Goal: Task Accomplishment & Management: Manage account settings

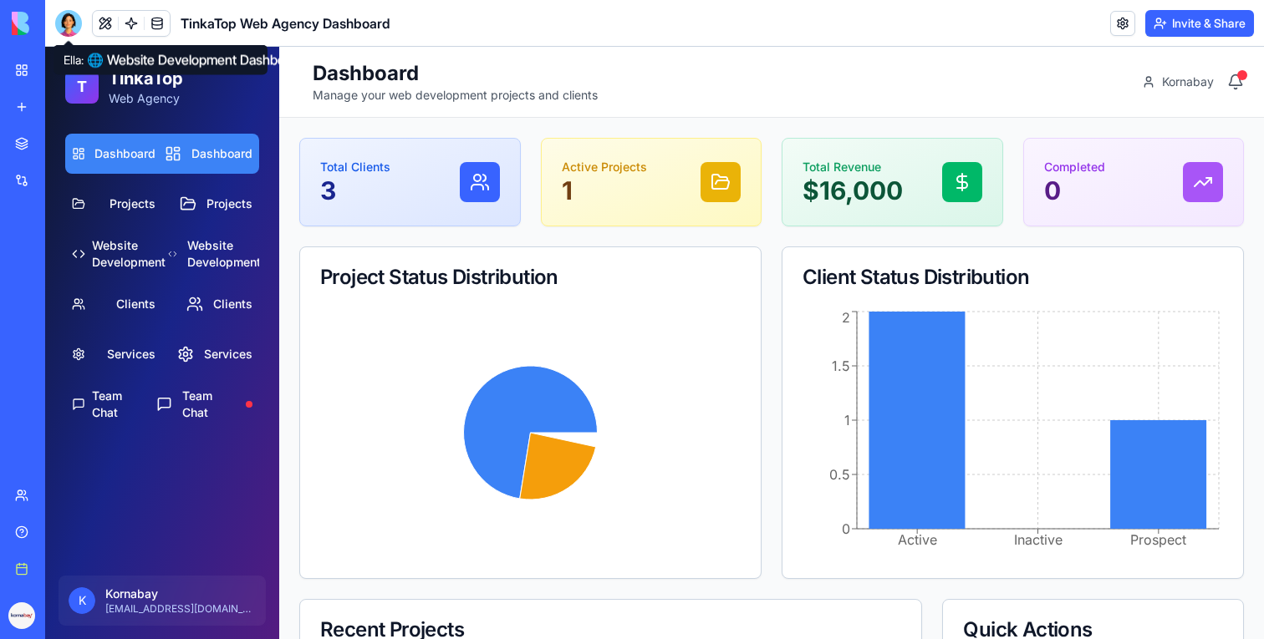
click at [58, 31] on div at bounding box center [68, 23] width 27 height 27
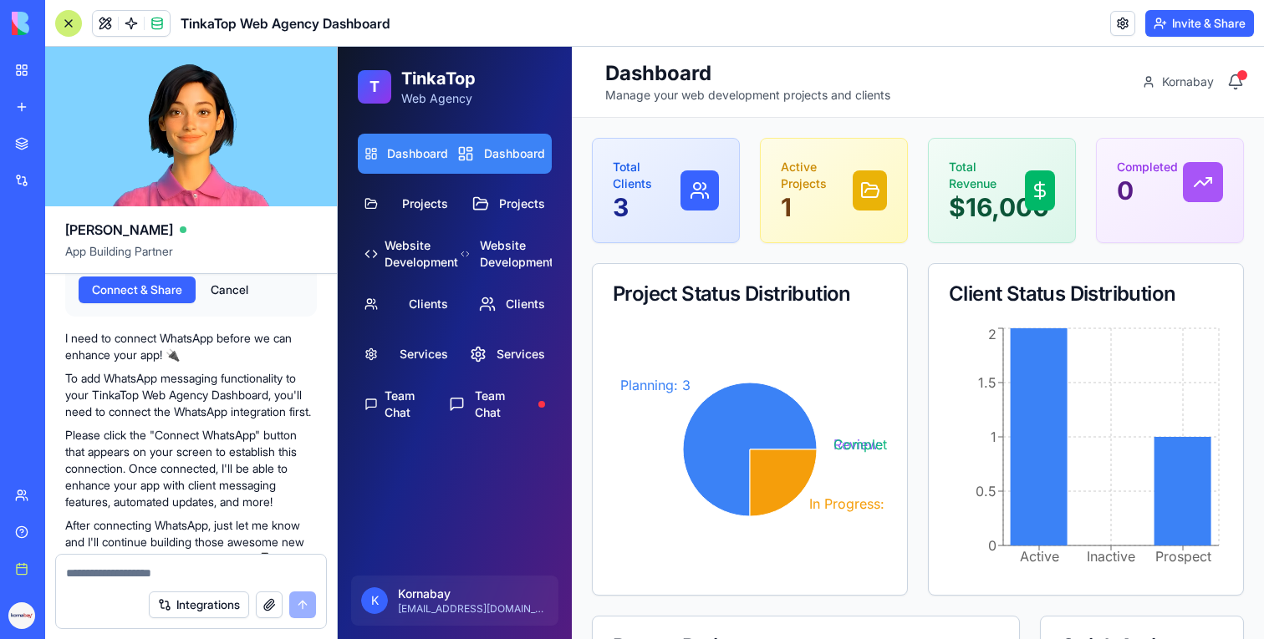
scroll to position [784, 0]
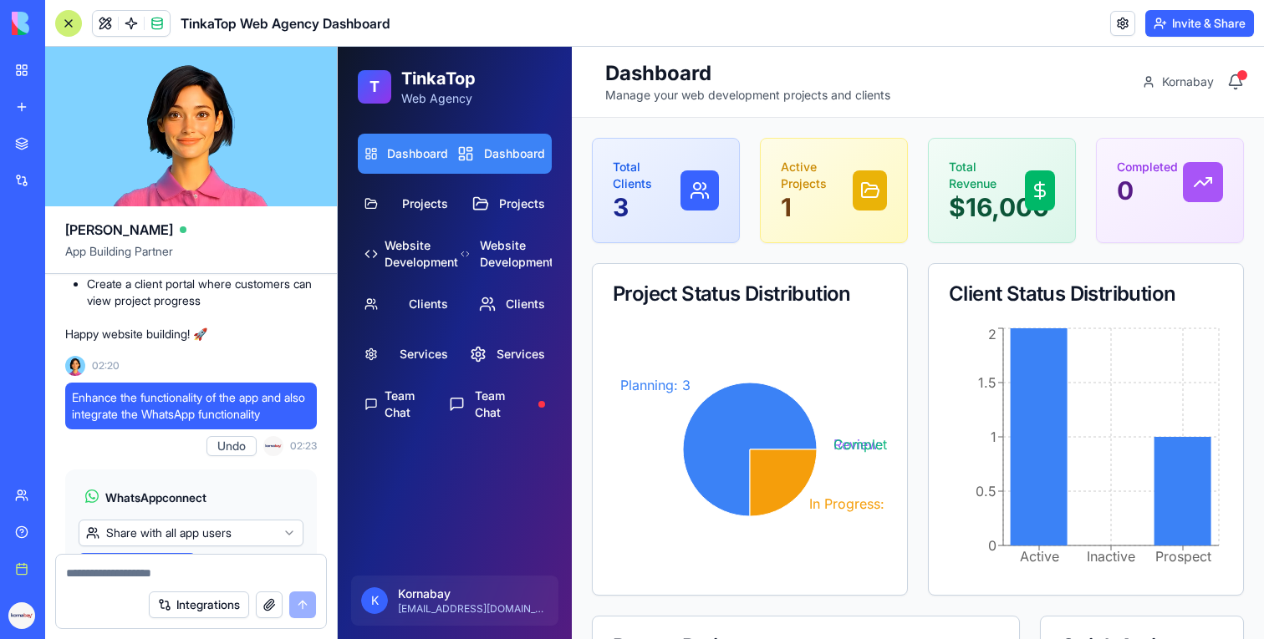
click at [10, 83] on link "My workspace" at bounding box center [38, 69] width 67 height 33
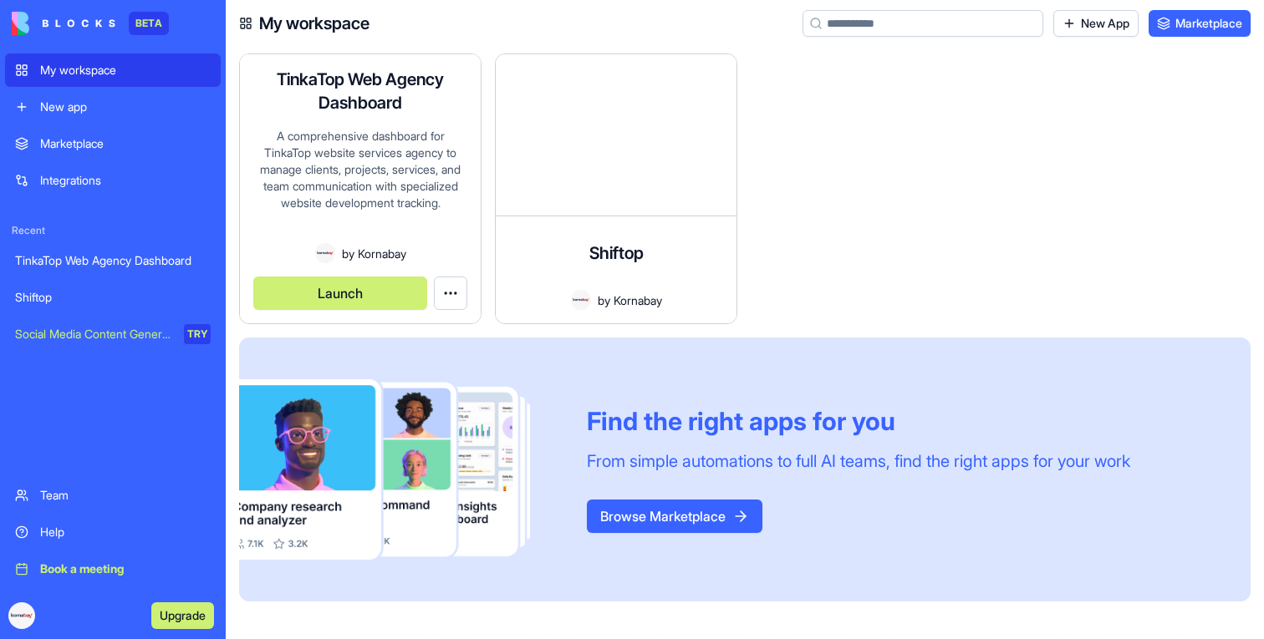
click at [337, 296] on button "Launch" at bounding box center [340, 293] width 174 height 33
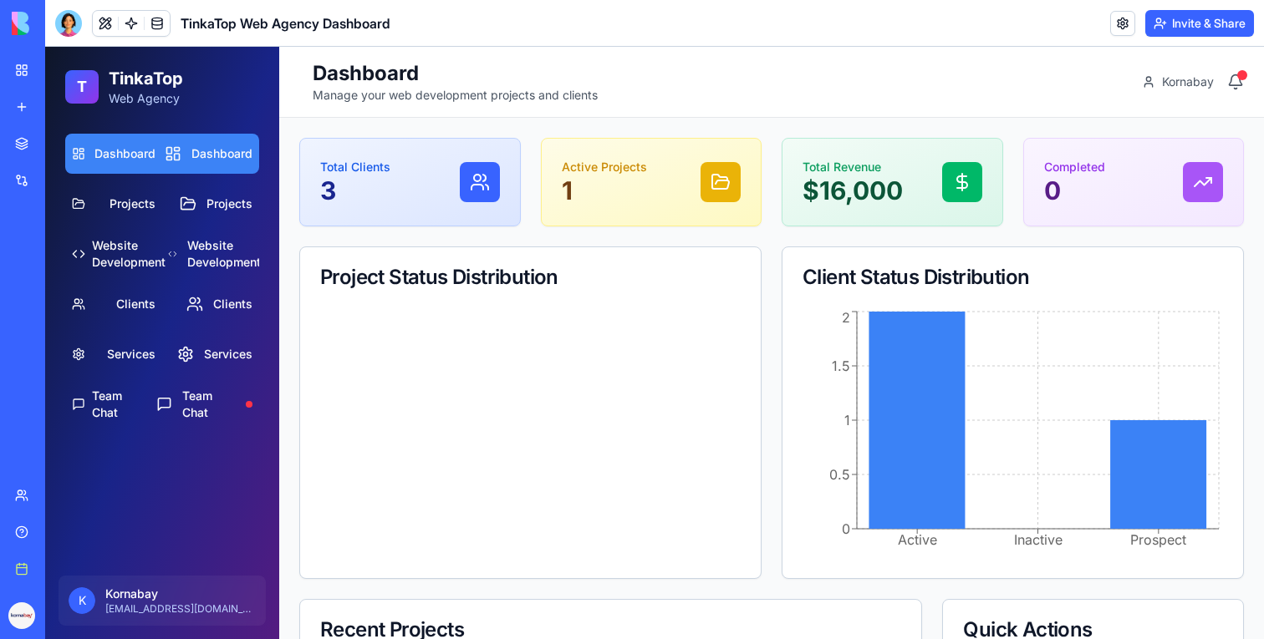
click at [23, 66] on link "My workspace" at bounding box center [38, 69] width 67 height 33
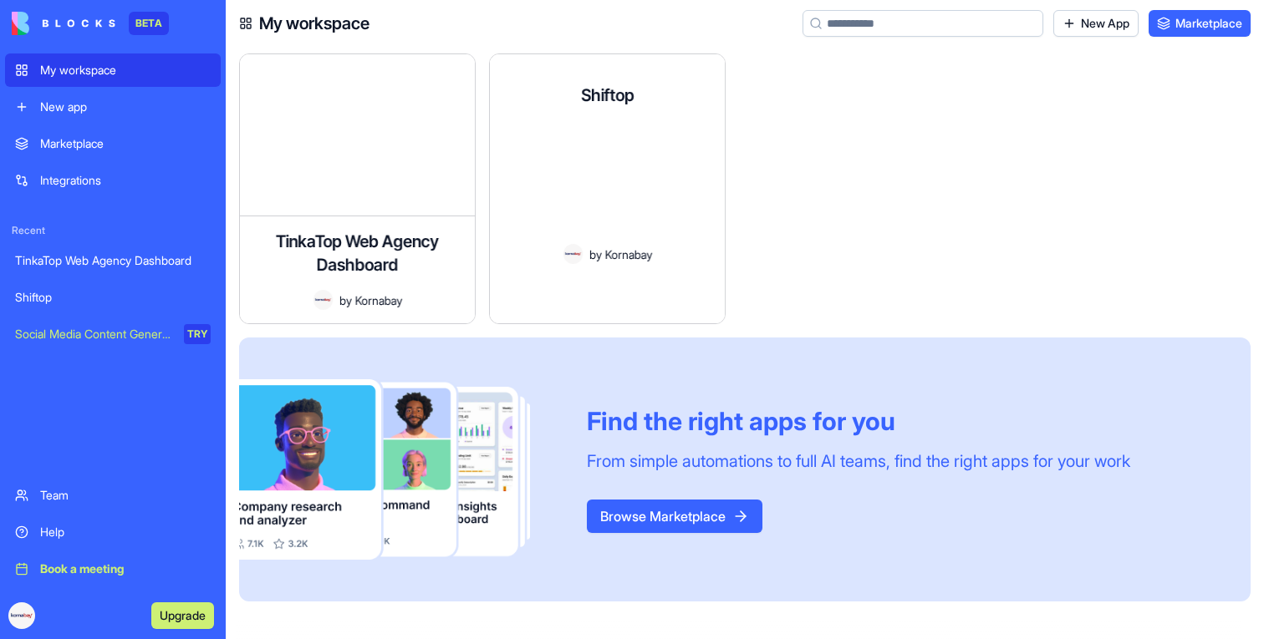
click at [532, 234] on div "A comprehensive multi-tenant SaaS for scheduling, attendance, and payroll manag…" at bounding box center [607, 188] width 209 height 113
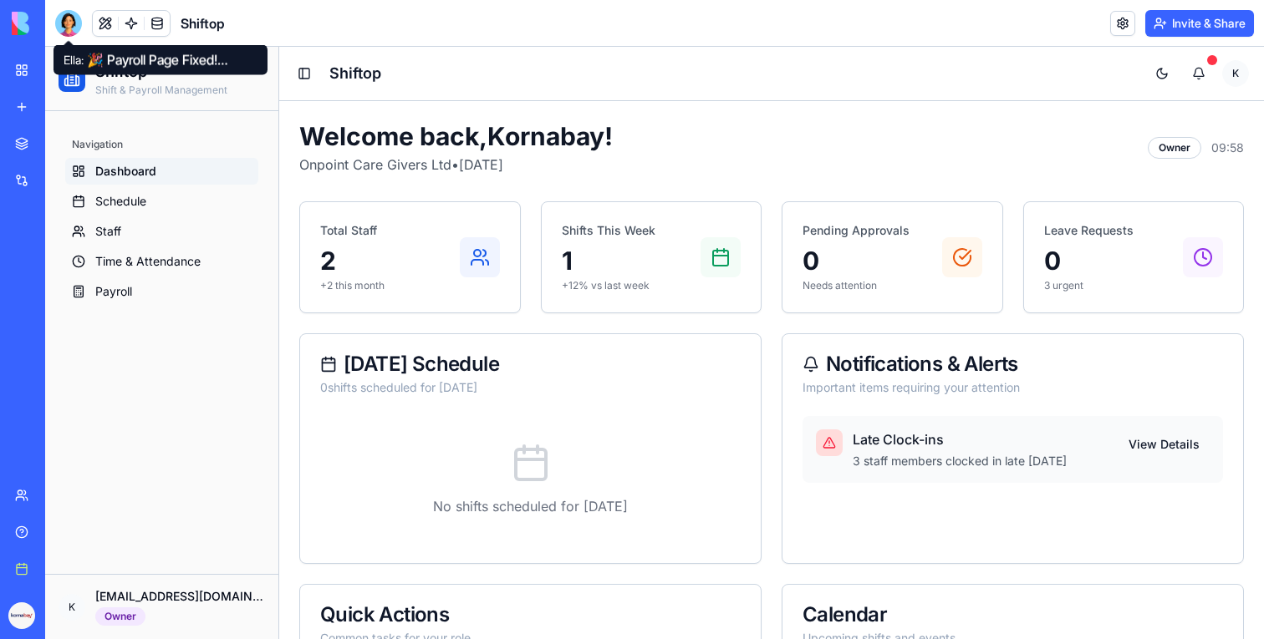
click at [69, 19] on div at bounding box center [68, 23] width 27 height 27
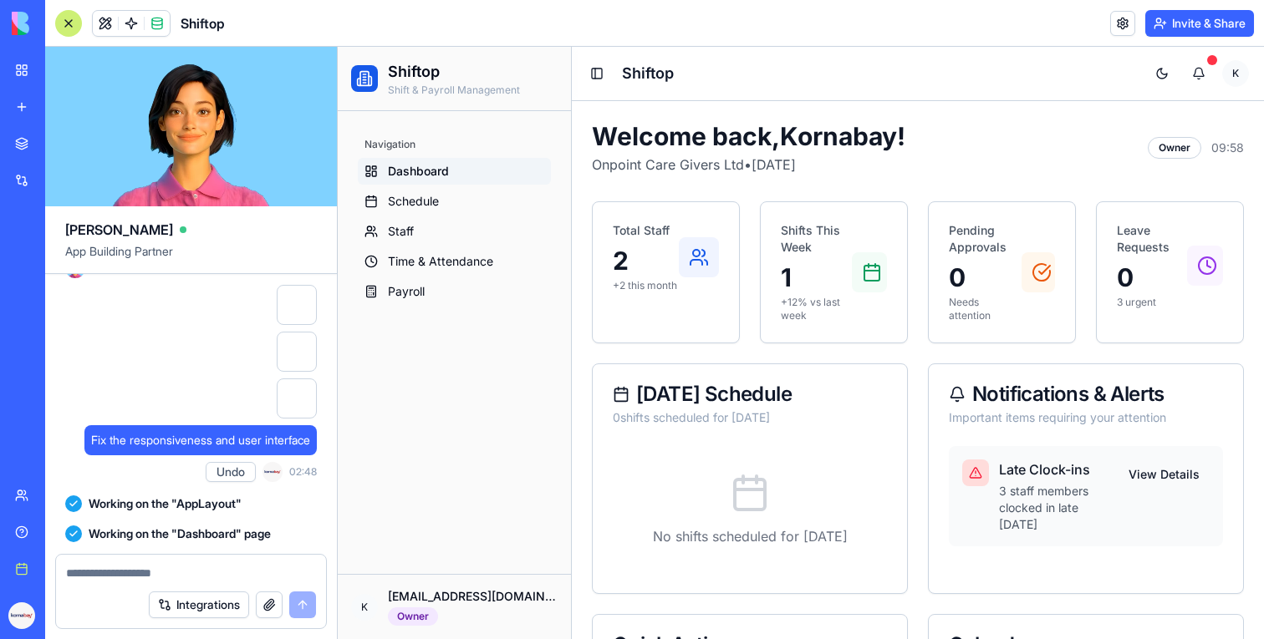
scroll to position [4358, 0]
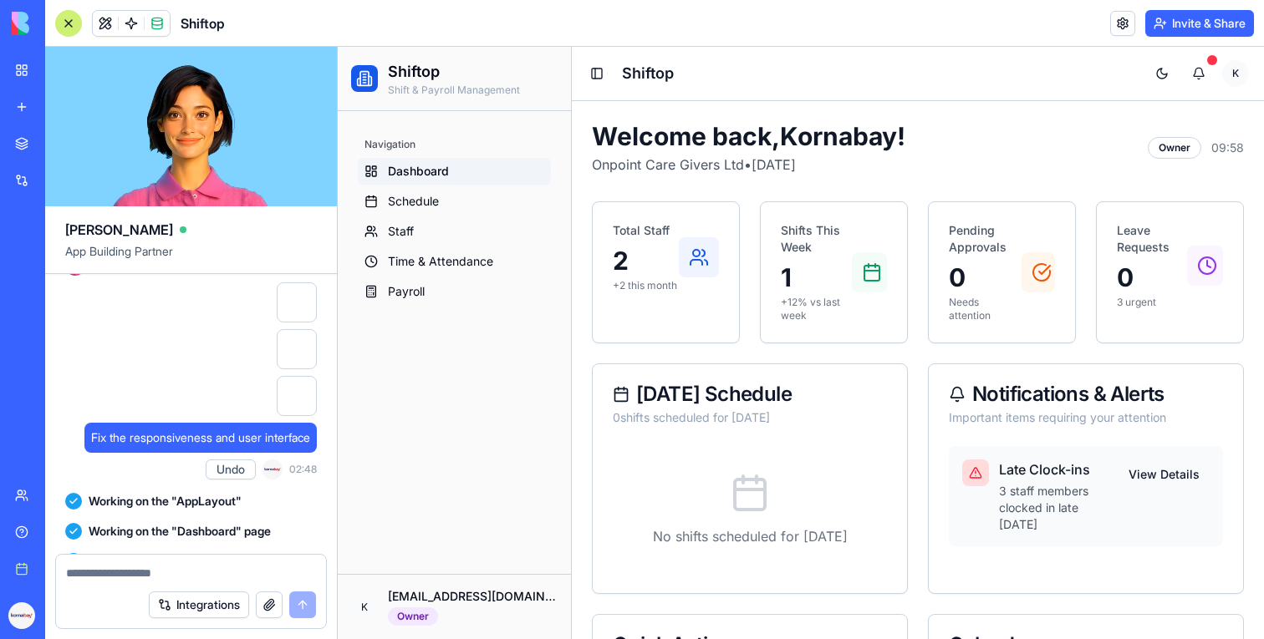
click at [26, 70] on link "My workspace" at bounding box center [38, 69] width 67 height 33
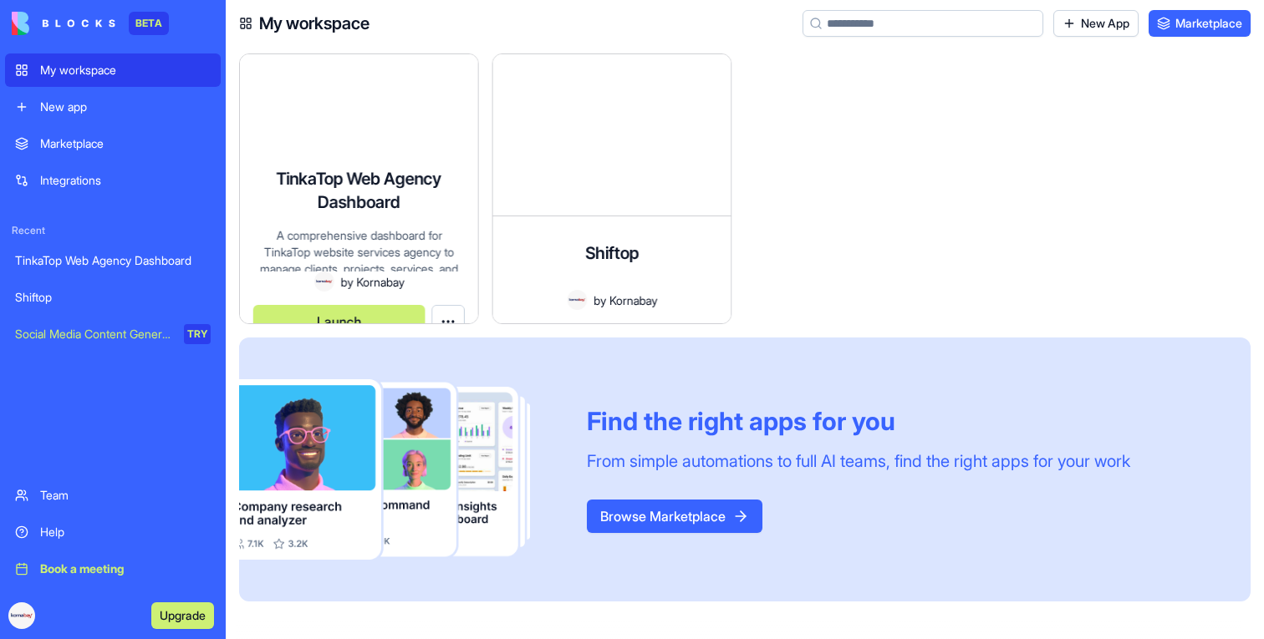
click at [333, 227] on div "A comprehensive dashboard for TinkaTop website services agency to manage client…" at bounding box center [358, 249] width 211 height 44
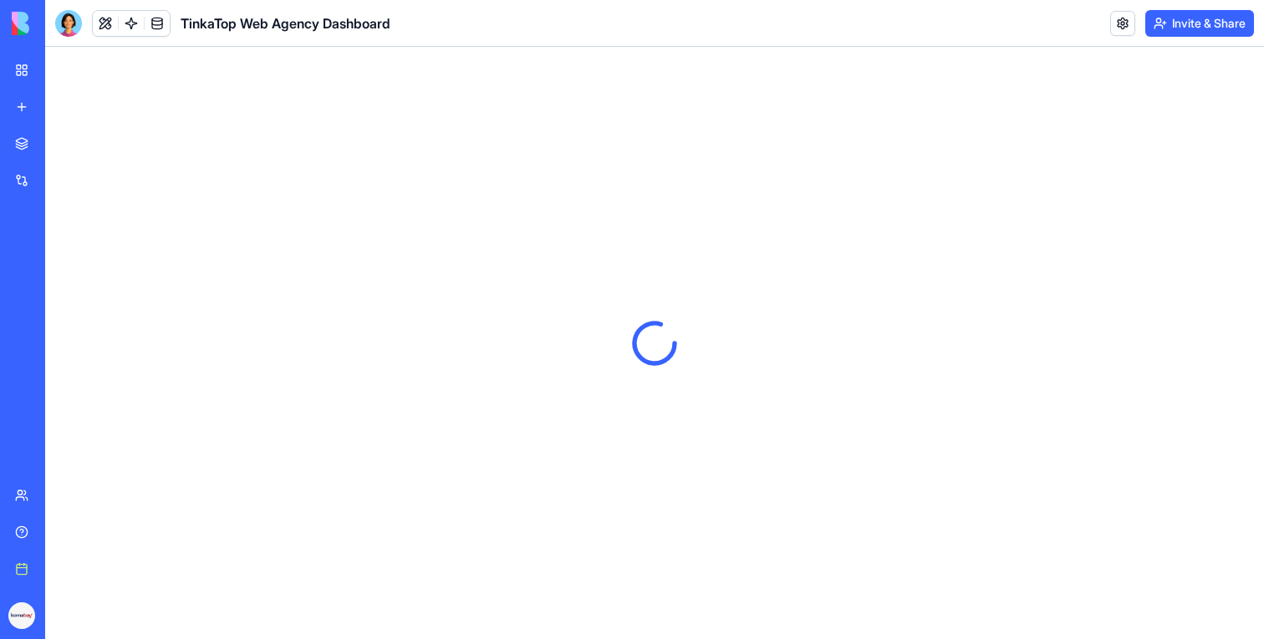
click at [18, 69] on link "My workspace" at bounding box center [38, 69] width 67 height 33
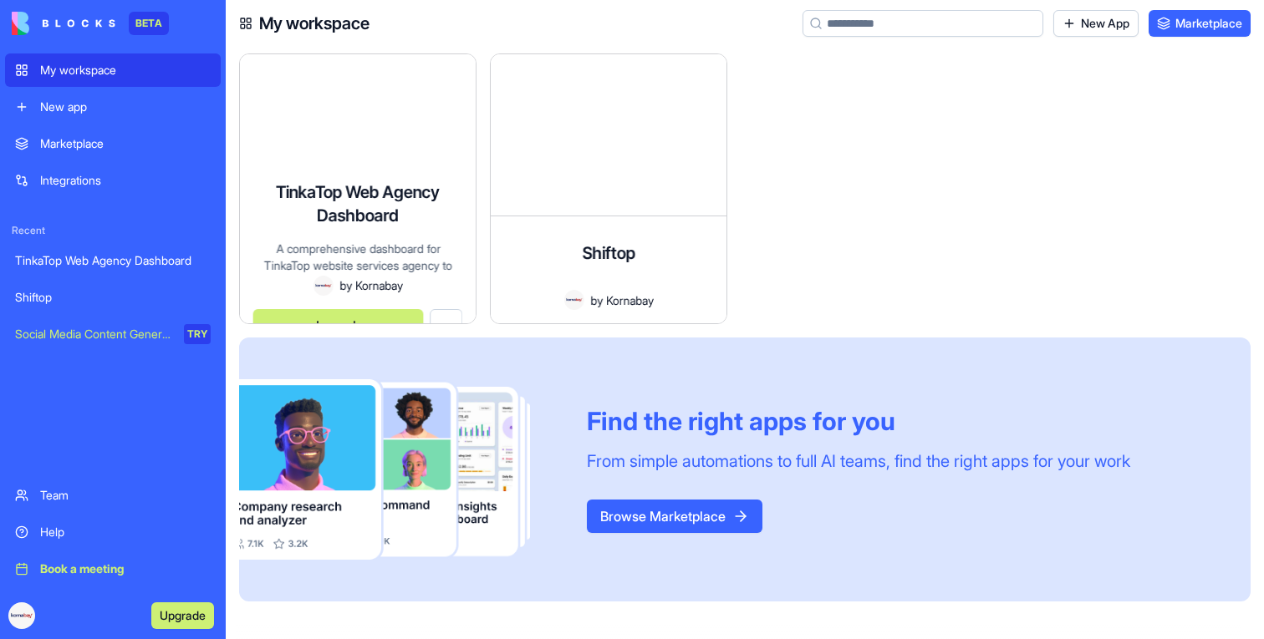
click at [314, 155] on div "TinkaTop Web Agency Dashboard A comprehensive dashboard for TinkaTop website se…" at bounding box center [357, 188] width 237 height 271
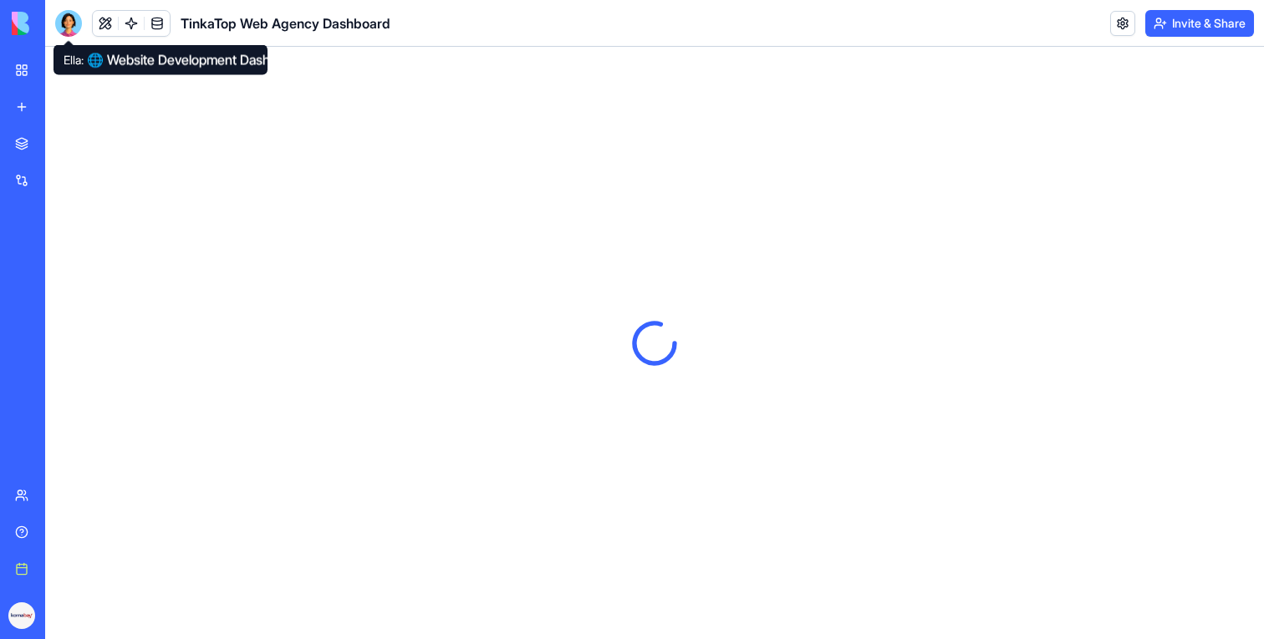
click at [72, 23] on div at bounding box center [68, 23] width 27 height 27
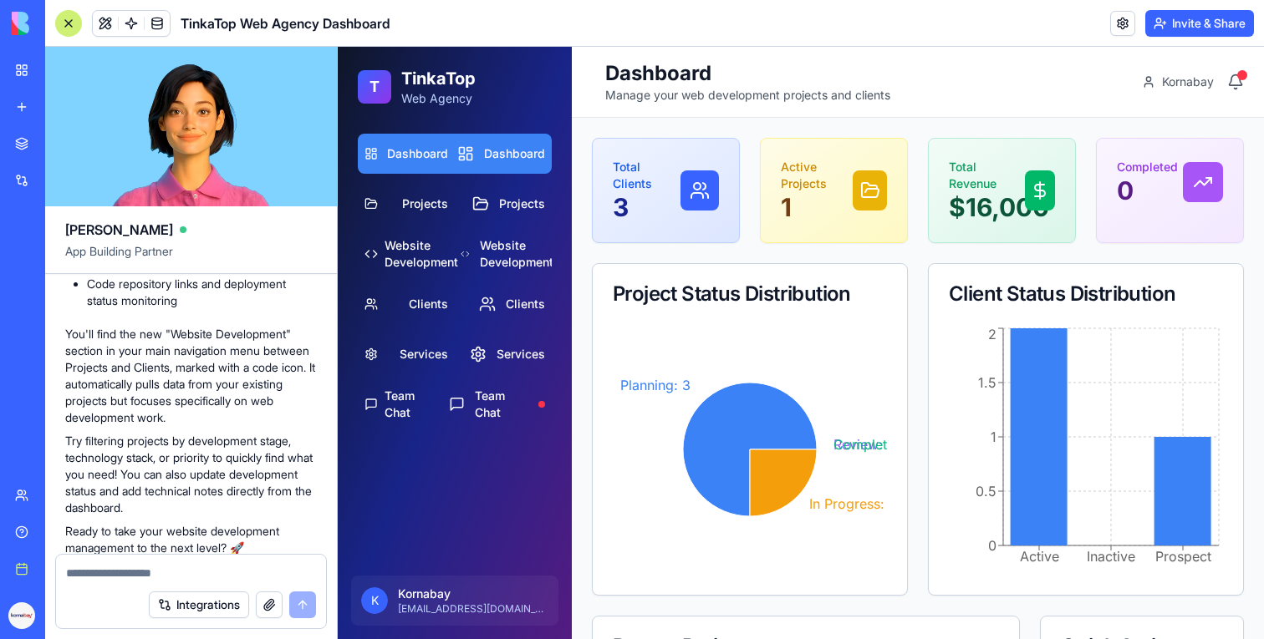
scroll to position [3474, 0]
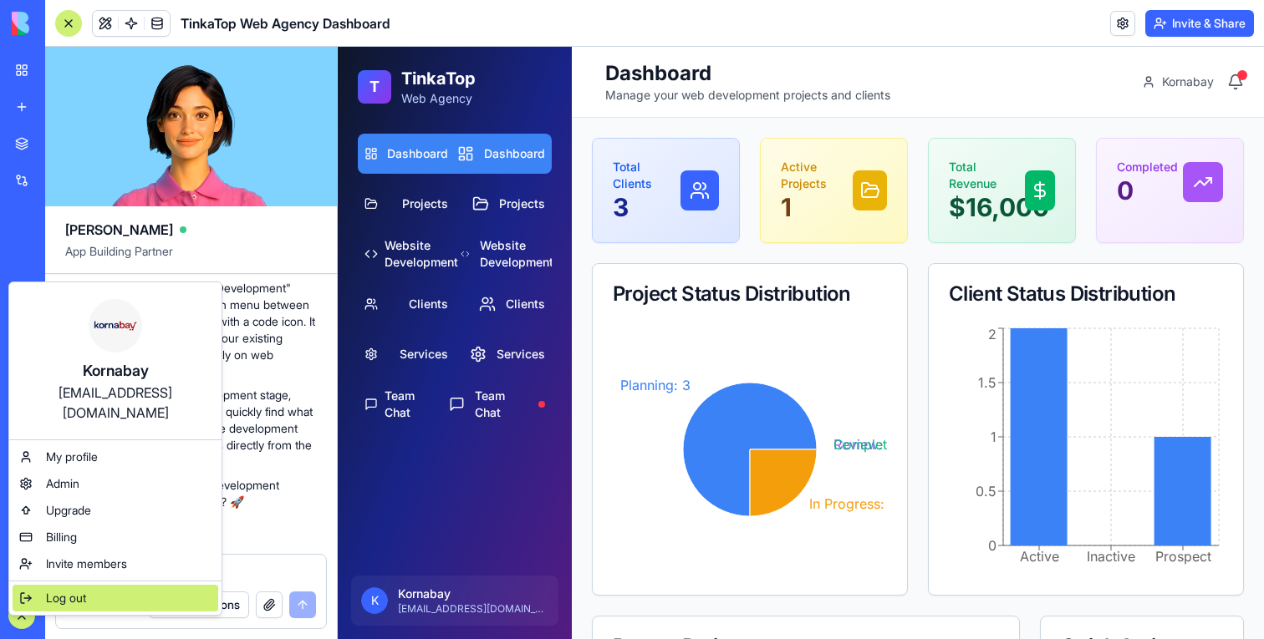
click at [77, 590] on span "Log out" at bounding box center [66, 598] width 40 height 17
